Goal: Find specific page/section: Find specific page/section

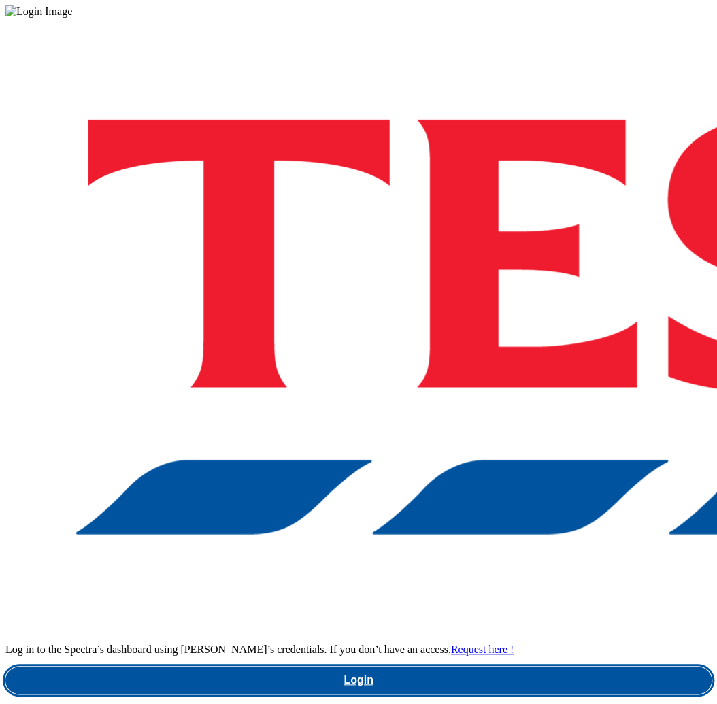
click at [493, 666] on link "Login" at bounding box center [358, 679] width 706 height 27
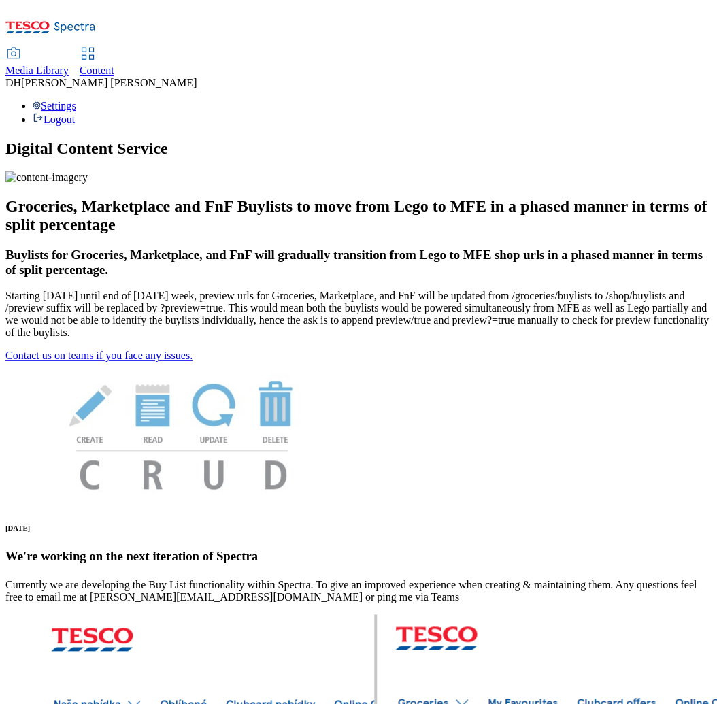
click at [114, 65] on span "Content" at bounding box center [97, 71] width 35 height 12
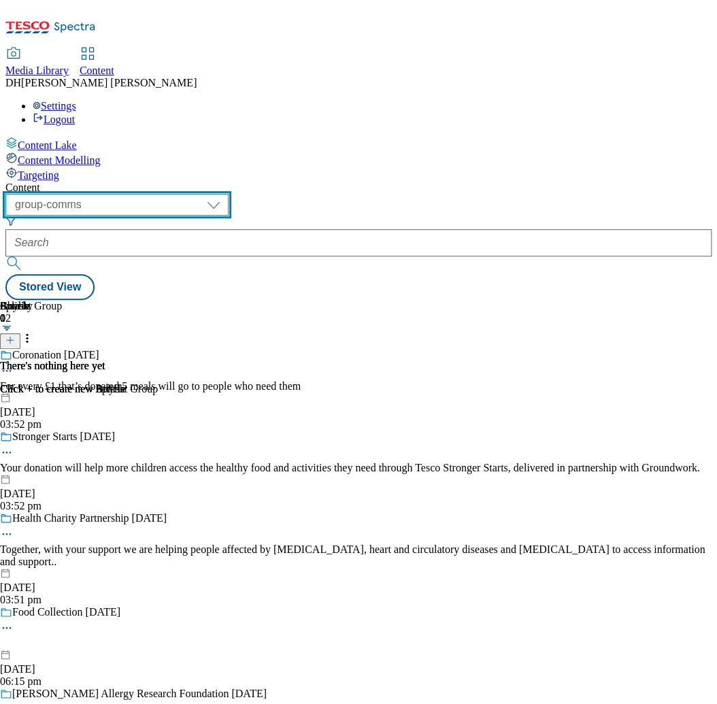
click at [220, 194] on select "dotcom-cz dotcom-hu dotcom-sk fnf-uk ghs-roi ghs-uk group-comms ighs-cz ighs-hu…" at bounding box center [116, 205] width 223 height 22
select select "ghs-uk"
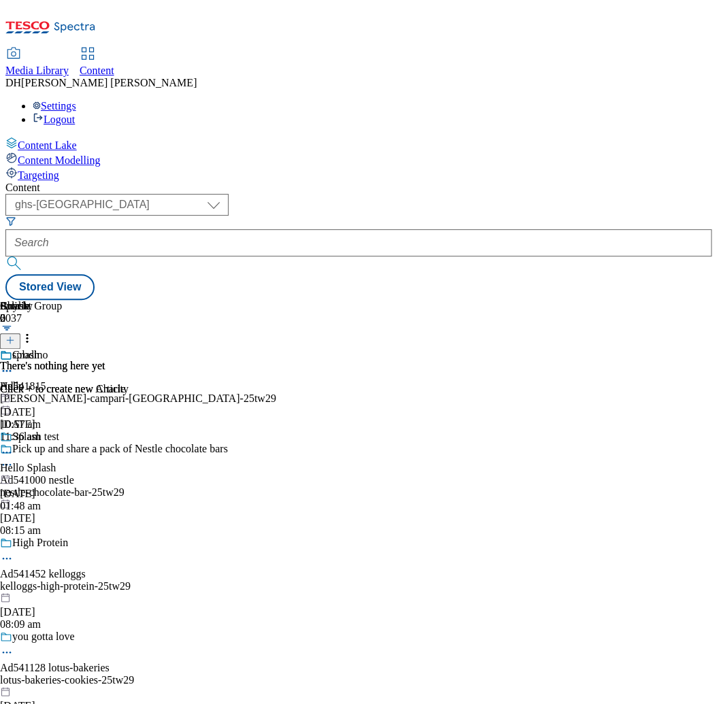
click at [69, 65] on div "Media Library" at bounding box center [36, 71] width 63 height 12
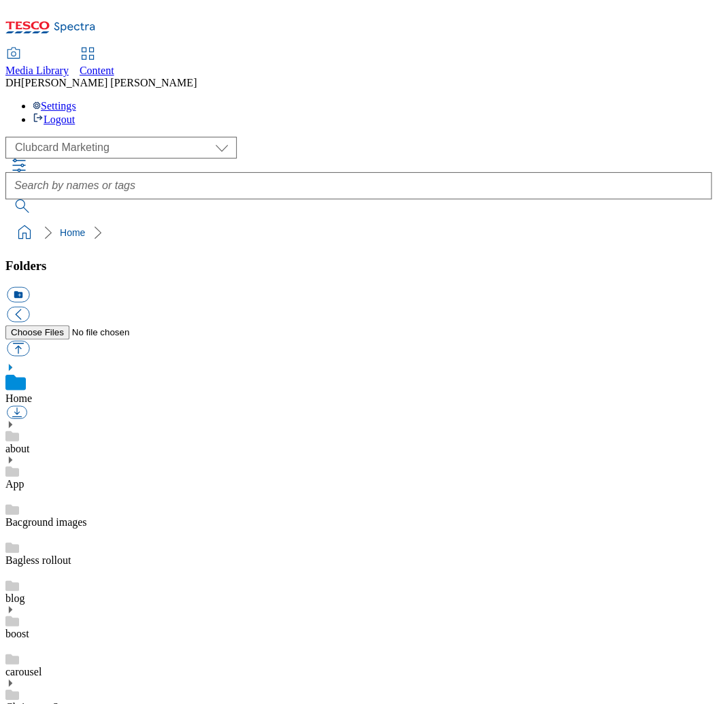
scroll to position [2, 0]
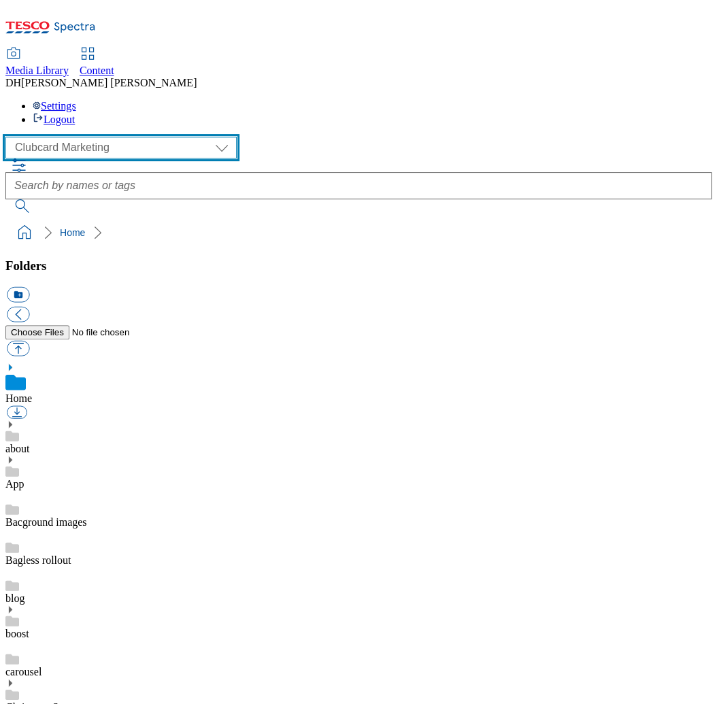
click at [100, 137] on select "Clubcard Marketing Demo Dotcom UK Emails GHS Marketing UK GHS Product UK GHS RO…" at bounding box center [120, 148] width 231 height 22
select select "flare-ghs-mktg"
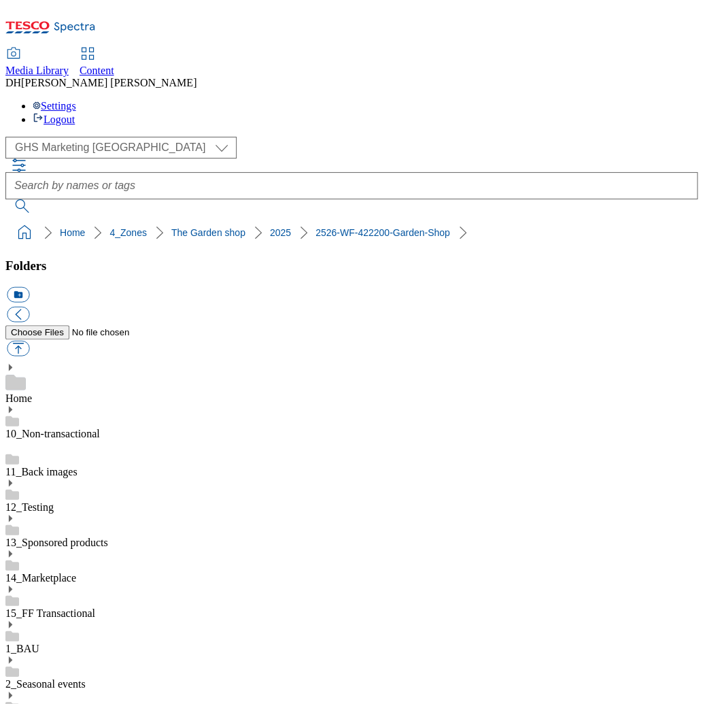
scroll to position [3176, 0]
